Goal: Task Accomplishment & Management: Complete application form

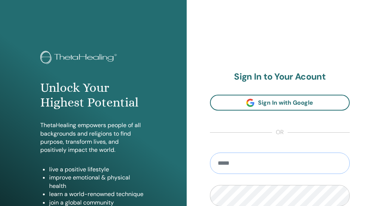
type input "**********"
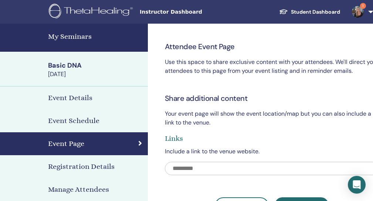
click at [82, 98] on h4 "Event Details" at bounding box center [70, 97] width 44 height 11
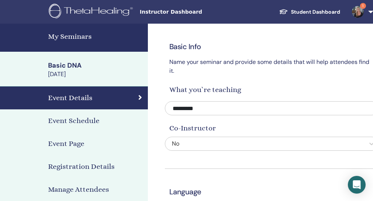
click at [71, 122] on h4 "Event Schedule" at bounding box center [73, 120] width 51 height 11
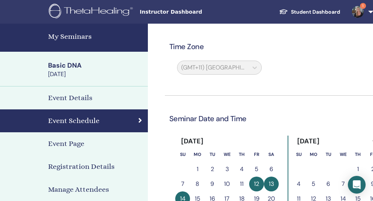
click at [71, 145] on h4 "Event Page" at bounding box center [66, 143] width 36 height 11
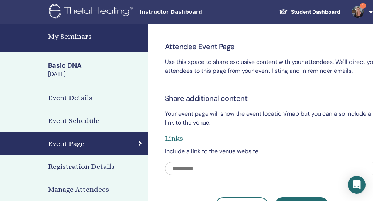
click at [75, 38] on h4 "My Seminars" at bounding box center [95, 36] width 95 height 11
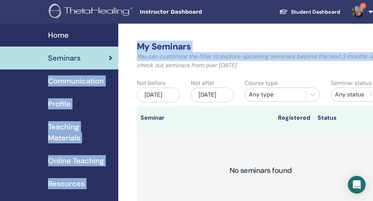
drag, startPoint x: 118, startPoint y: 60, endPoint x: 102, endPoint y: 59, distance: 16.3
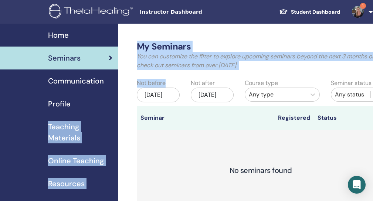
drag, startPoint x: 119, startPoint y: 100, endPoint x: 95, endPoint y: 102, distance: 24.4
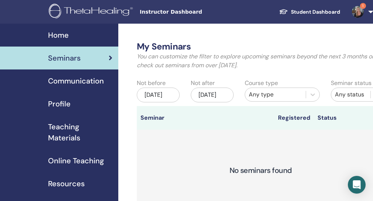
click at [88, 57] on div "Seminars" at bounding box center [59, 57] width 106 height 11
click at [71, 104] on div "Profile" at bounding box center [59, 103] width 106 height 11
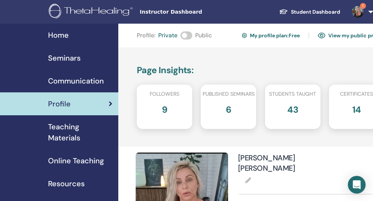
click at [55, 30] on span "Home" at bounding box center [58, 35] width 21 height 11
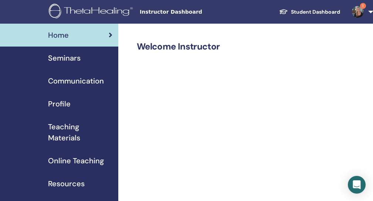
click at [71, 59] on span "Seminars" at bounding box center [64, 57] width 33 height 11
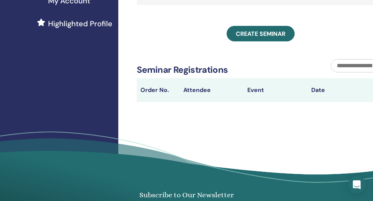
scroll to position [207, 0]
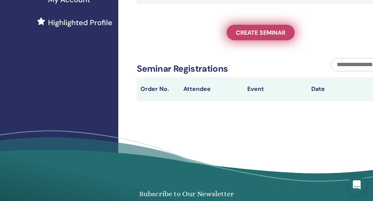
click at [258, 37] on span "Create seminar" at bounding box center [260, 33] width 49 height 8
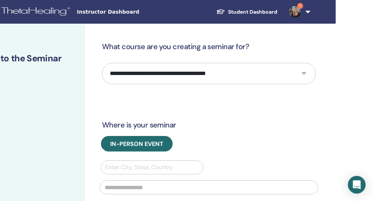
scroll to position [0, 71]
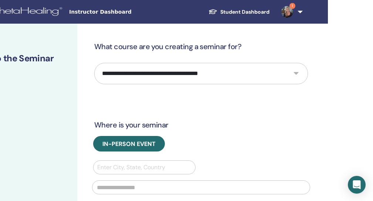
select select "*"
click at [321, 129] on div "**********" at bounding box center [224, 205] width 295 height 363
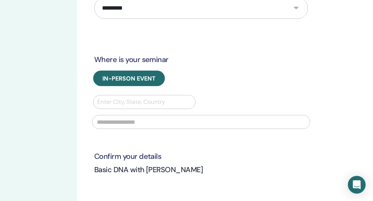
scroll to position [68, 71]
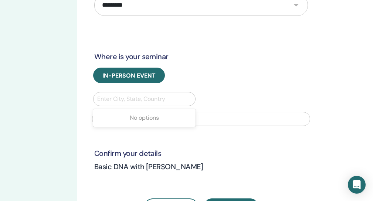
click at [153, 95] on div "Enter City, State, Country" at bounding box center [144, 99] width 94 height 9
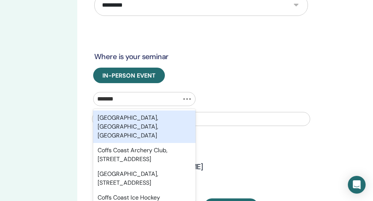
type input "********"
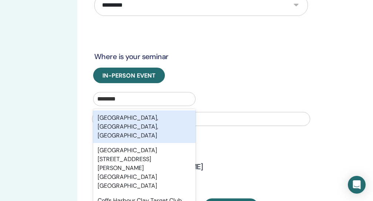
click at [139, 126] on div "[GEOGRAPHIC_DATA], [GEOGRAPHIC_DATA], [GEOGRAPHIC_DATA]" at bounding box center [144, 126] width 102 height 33
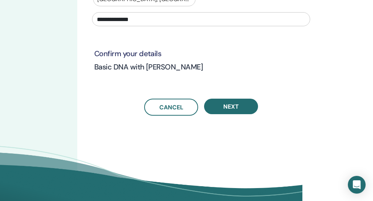
scroll to position [167, 71]
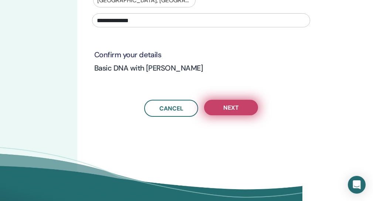
type input "**********"
click at [223, 110] on button "Next" at bounding box center [231, 108] width 54 height 16
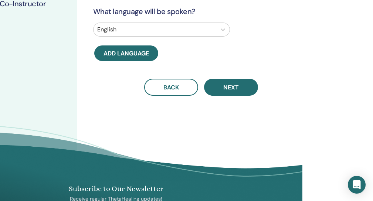
scroll to position [115, 71]
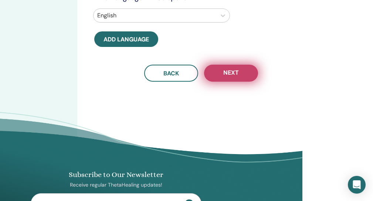
click at [237, 71] on span "Next" at bounding box center [231, 73] width 16 height 9
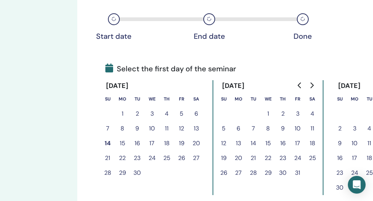
click at [196, 143] on button "20" at bounding box center [196, 143] width 15 height 15
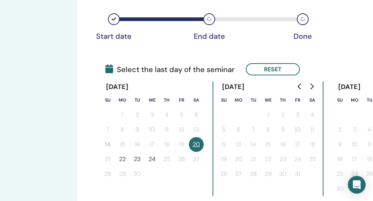
click at [123, 159] on button "22" at bounding box center [122, 159] width 15 height 15
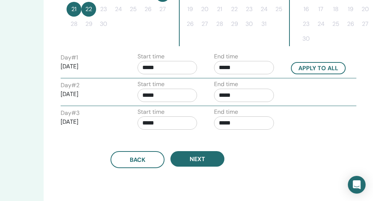
scroll to position [265, 105]
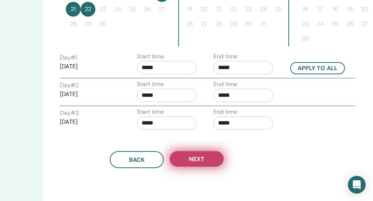
click at [205, 160] on button "Next" at bounding box center [197, 159] width 54 height 16
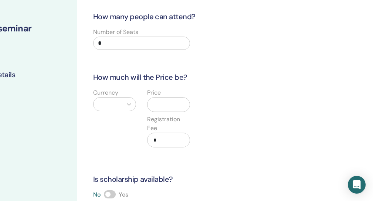
scroll to position [0, 71]
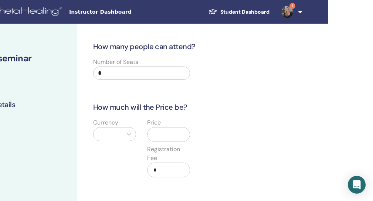
click at [105, 73] on input "*" at bounding box center [141, 72] width 97 height 13
type input "*"
click at [287, 76] on div "Number of Seats *" at bounding box center [195, 71] width 225 height 27
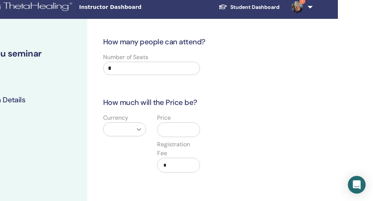
click at [130, 133] on div at bounding box center [124, 129] width 43 height 14
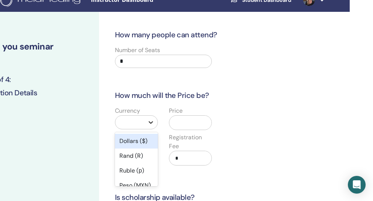
scroll to position [51, 0]
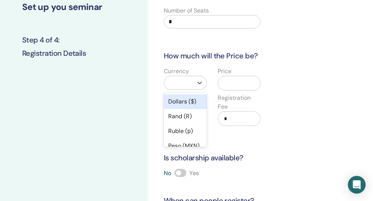
click at [181, 96] on div "Dollars ($)" at bounding box center [185, 101] width 43 height 15
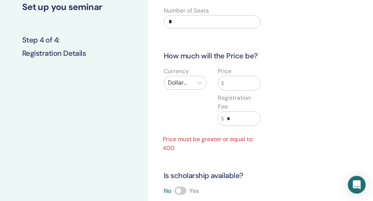
click at [238, 84] on input "text" at bounding box center [242, 83] width 36 height 14
type input "*"
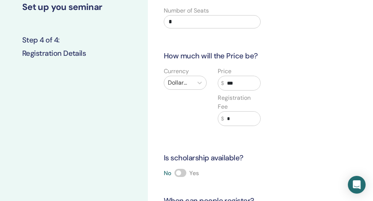
type input "***"
click at [235, 119] on input "*" at bounding box center [242, 119] width 36 height 14
type input "***"
click at [325, 114] on div "Currency Dollars ($) Price $ *** Registration Fee $ ***" at bounding box center [266, 101] width 225 height 68
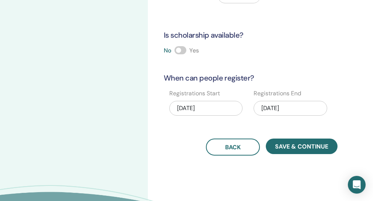
scroll to position [168, 0]
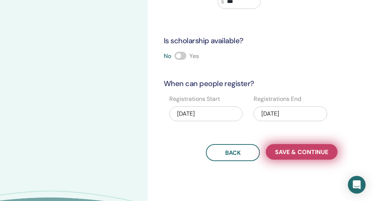
click at [285, 153] on span "Save & Continue" at bounding box center [301, 152] width 53 height 8
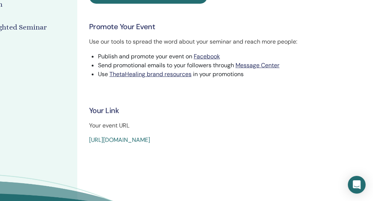
scroll to position [212, 71]
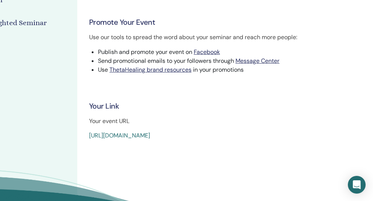
drag, startPoint x: 256, startPoint y: 135, endPoint x: 89, endPoint y: 129, distance: 167.4
copy link "https://www.thetahealing.com/seminar-377378-details.html"
click at [322, 109] on h3 "Your Link" at bounding box center [225, 106] width 272 height 10
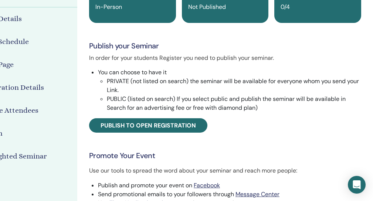
scroll to position [80, 71]
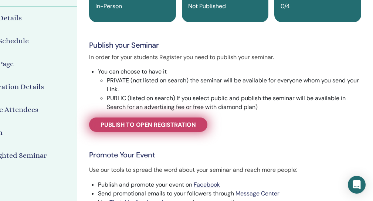
click at [160, 126] on span "Publish to open registration" at bounding box center [147, 125] width 95 height 8
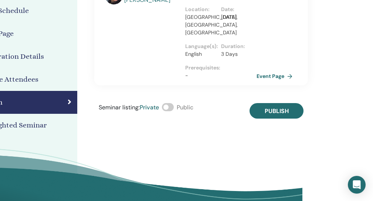
scroll to position [115, 71]
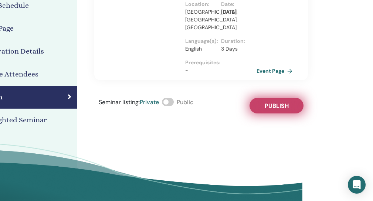
click at [279, 100] on button "Publish" at bounding box center [276, 106] width 54 height 16
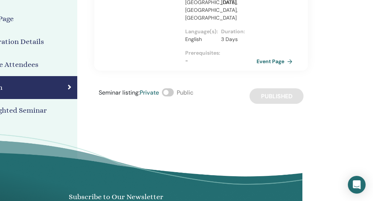
scroll to position [126, 71]
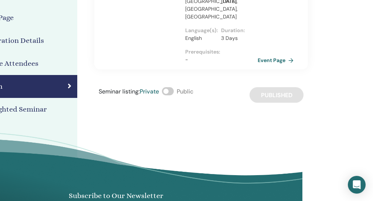
click at [273, 60] on link "Event Page" at bounding box center [276, 60] width 39 height 11
